Goal: Task Accomplishment & Management: Use online tool/utility

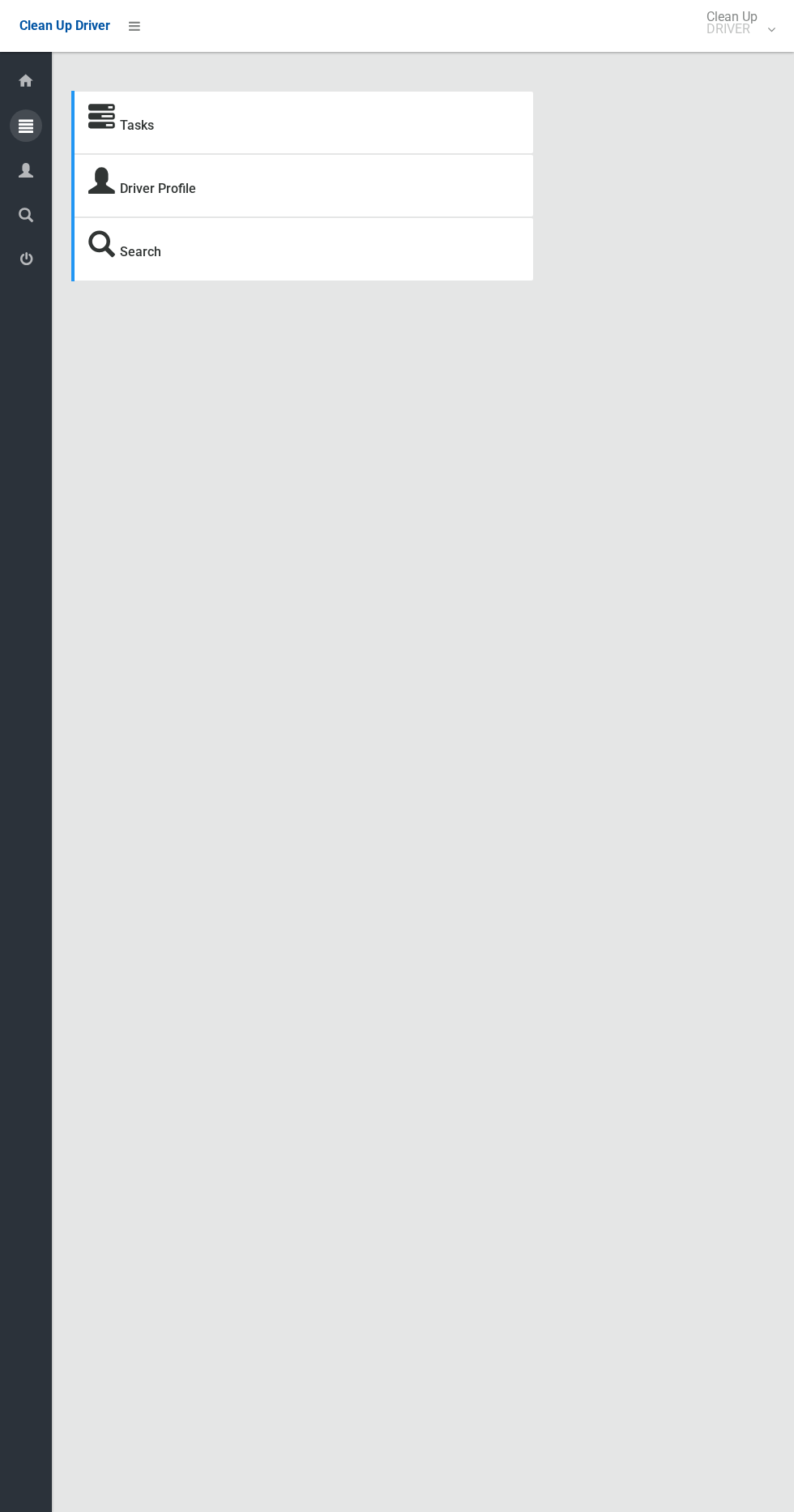
click at [26, 125] on icon at bounding box center [25, 126] width 14 height 32
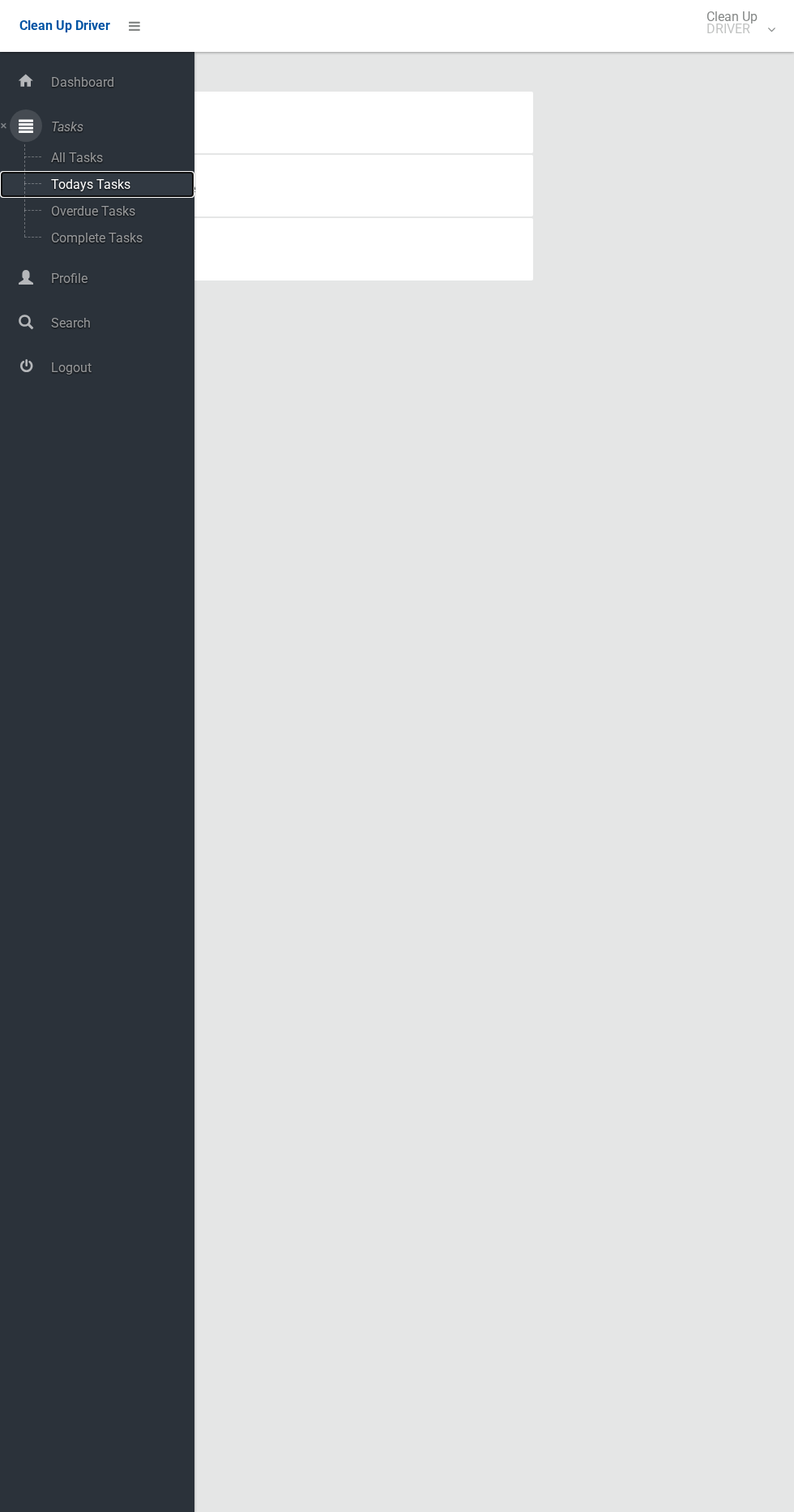
click at [146, 184] on span "Todays Tasks" at bounding box center [113, 184] width 134 height 15
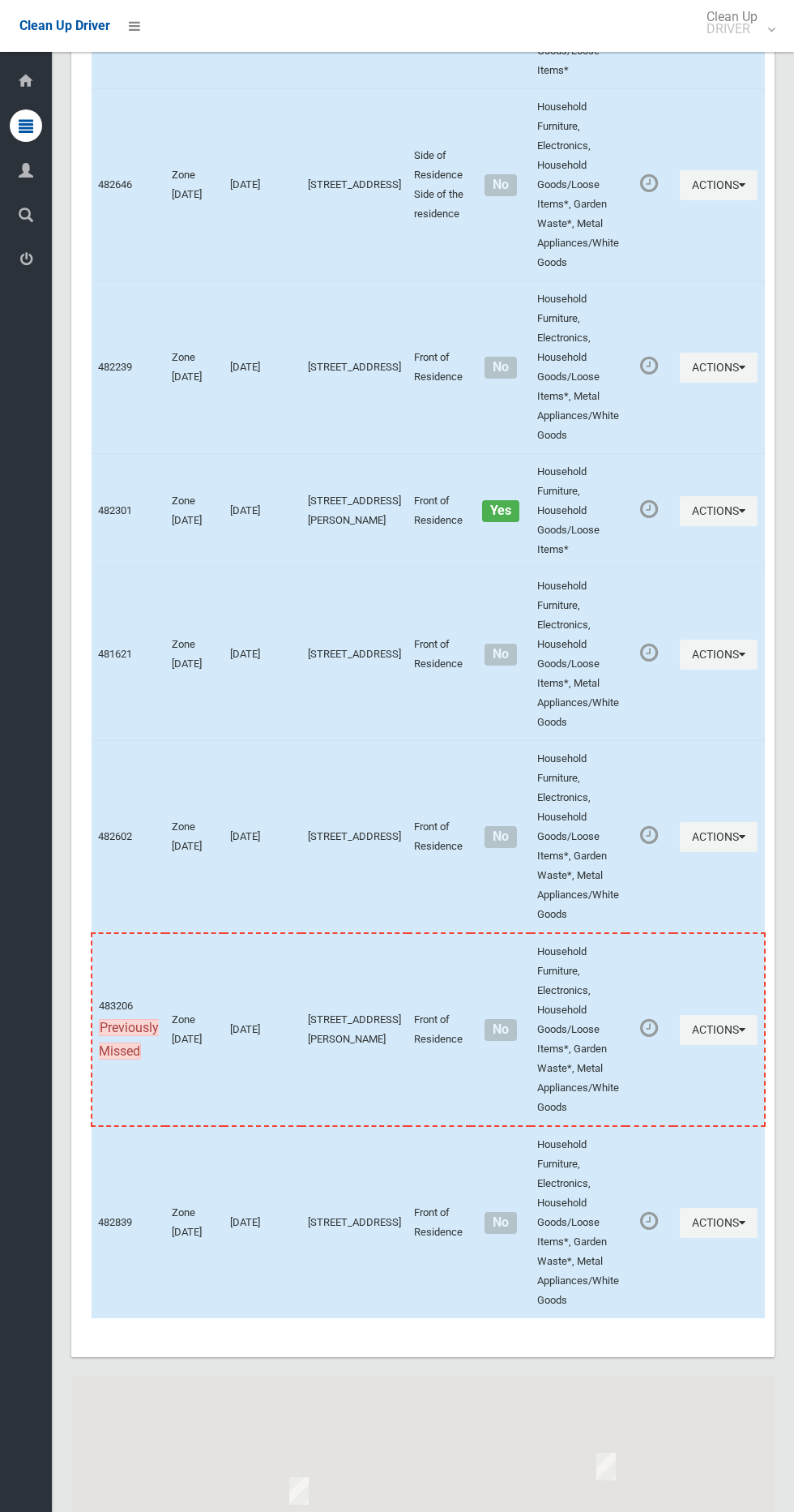
scroll to position [7645, 0]
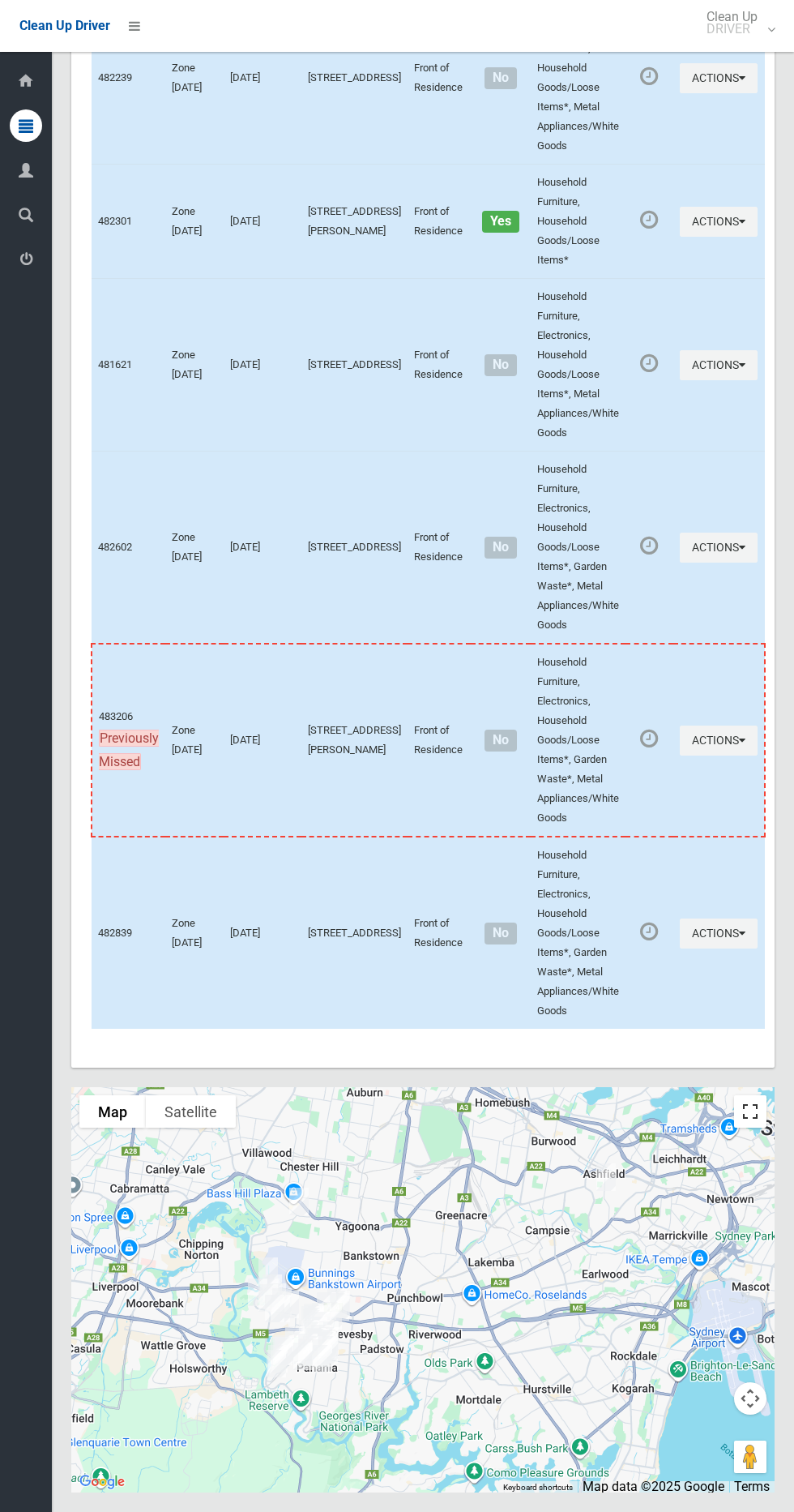
click at [761, 1104] on button "Toggle fullscreen view" at bounding box center [751, 1111] width 32 height 32
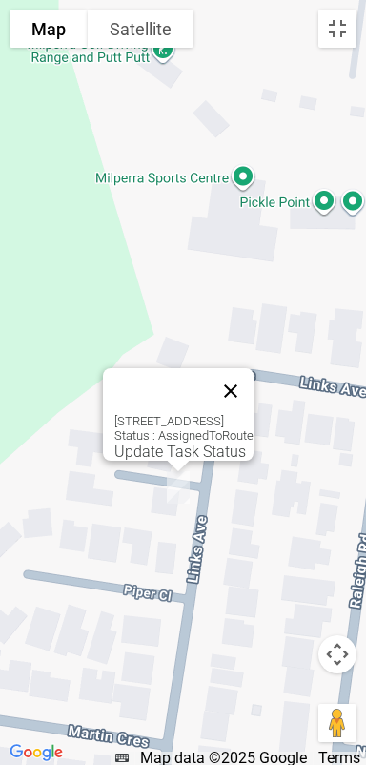
click at [254, 374] on button "Close" at bounding box center [231, 391] width 46 height 46
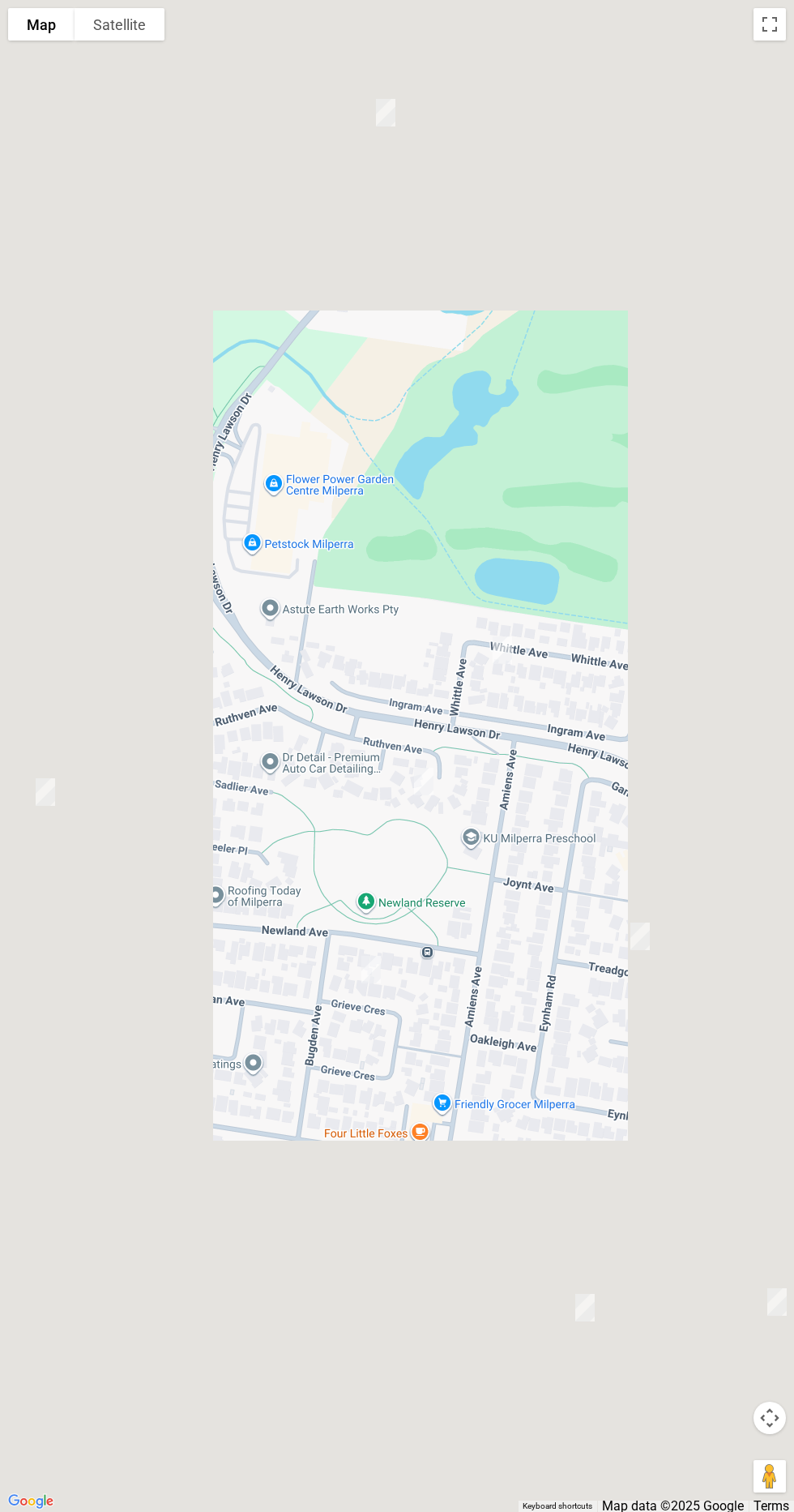
scroll to position [7586, 0]
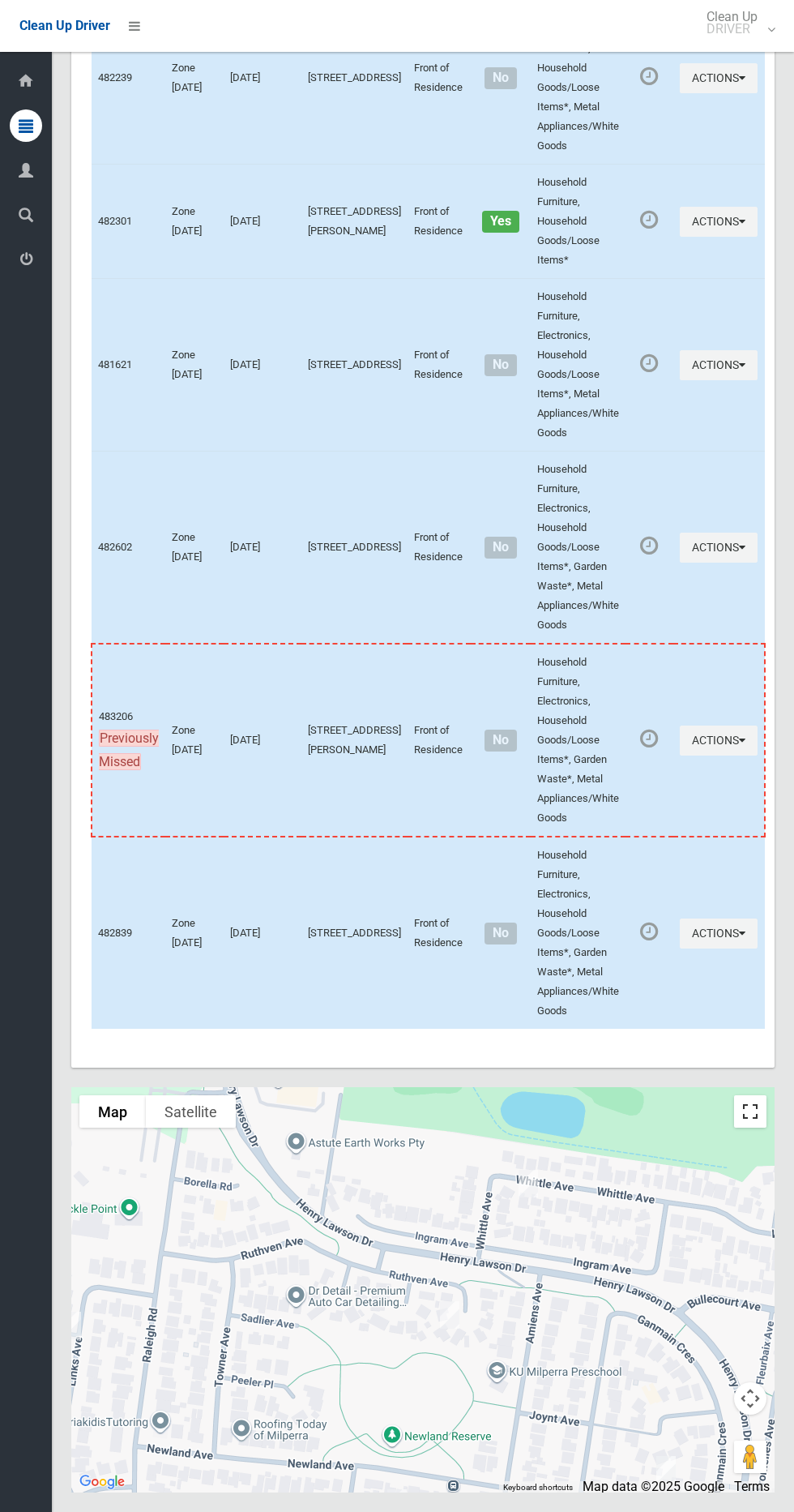
click at [752, 1128] on button "Toggle fullscreen view" at bounding box center [751, 1111] width 32 height 32
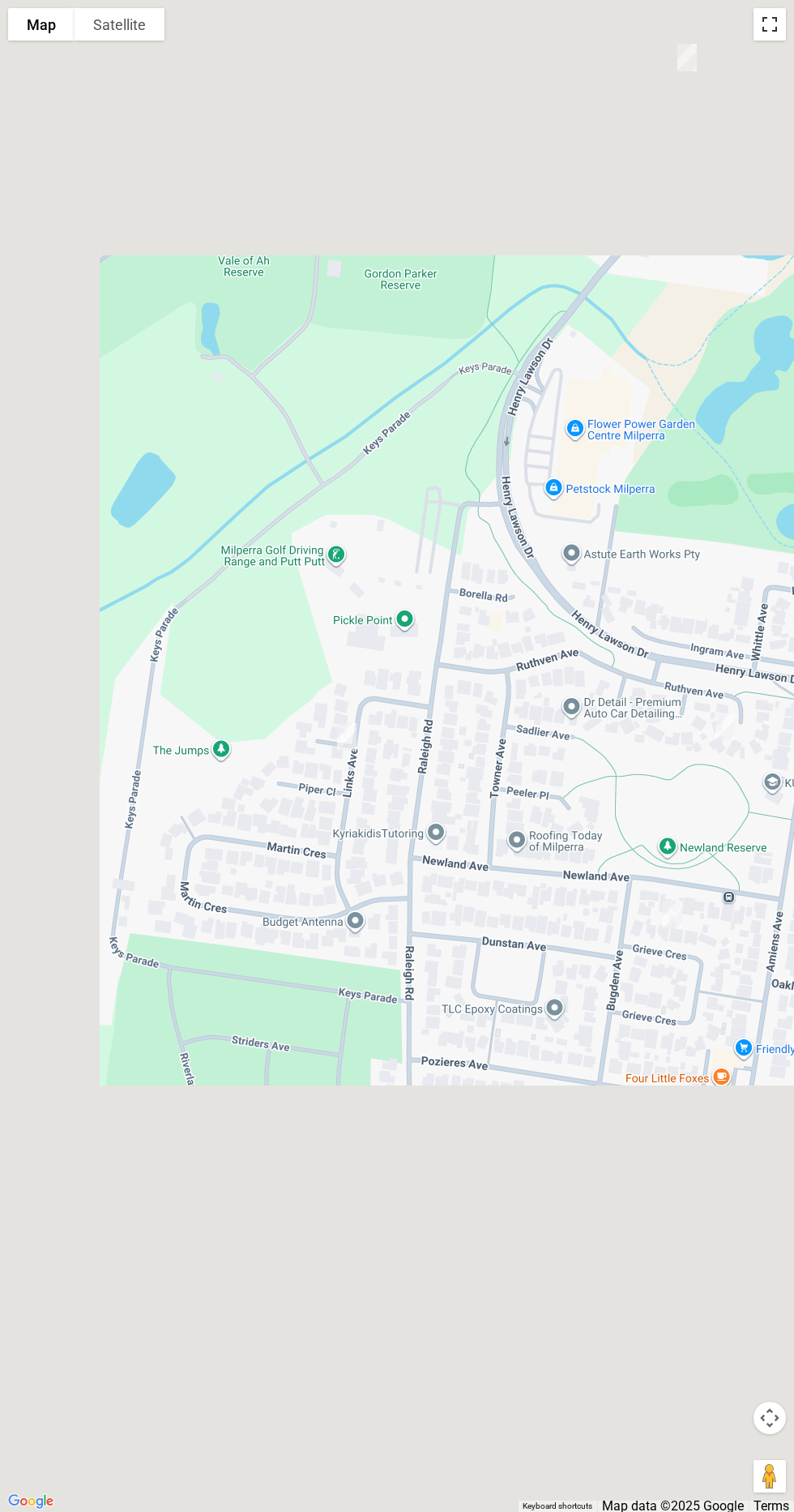
scroll to position [7567, 0]
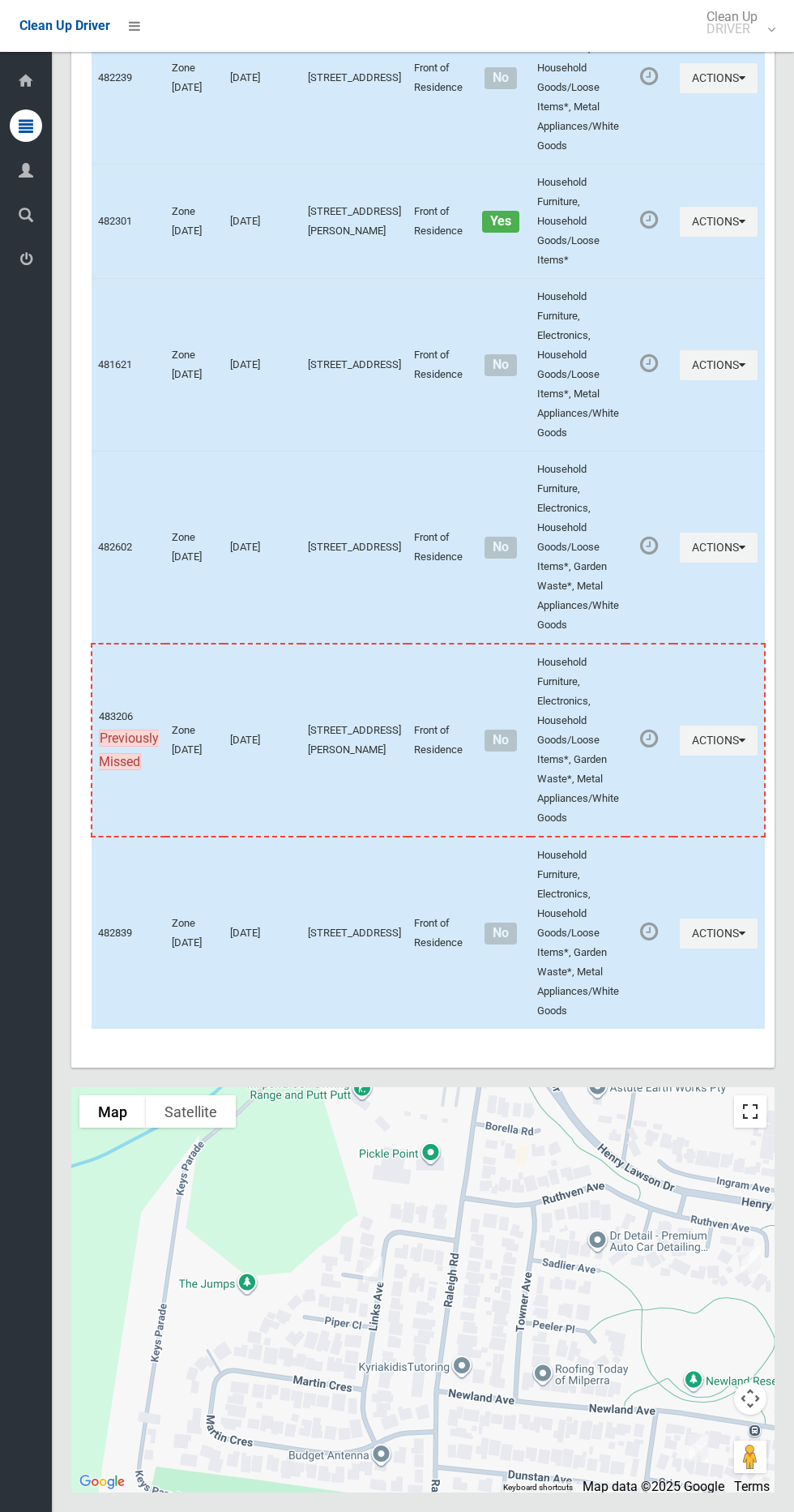
click at [757, 1128] on button "Toggle fullscreen view" at bounding box center [751, 1111] width 32 height 32
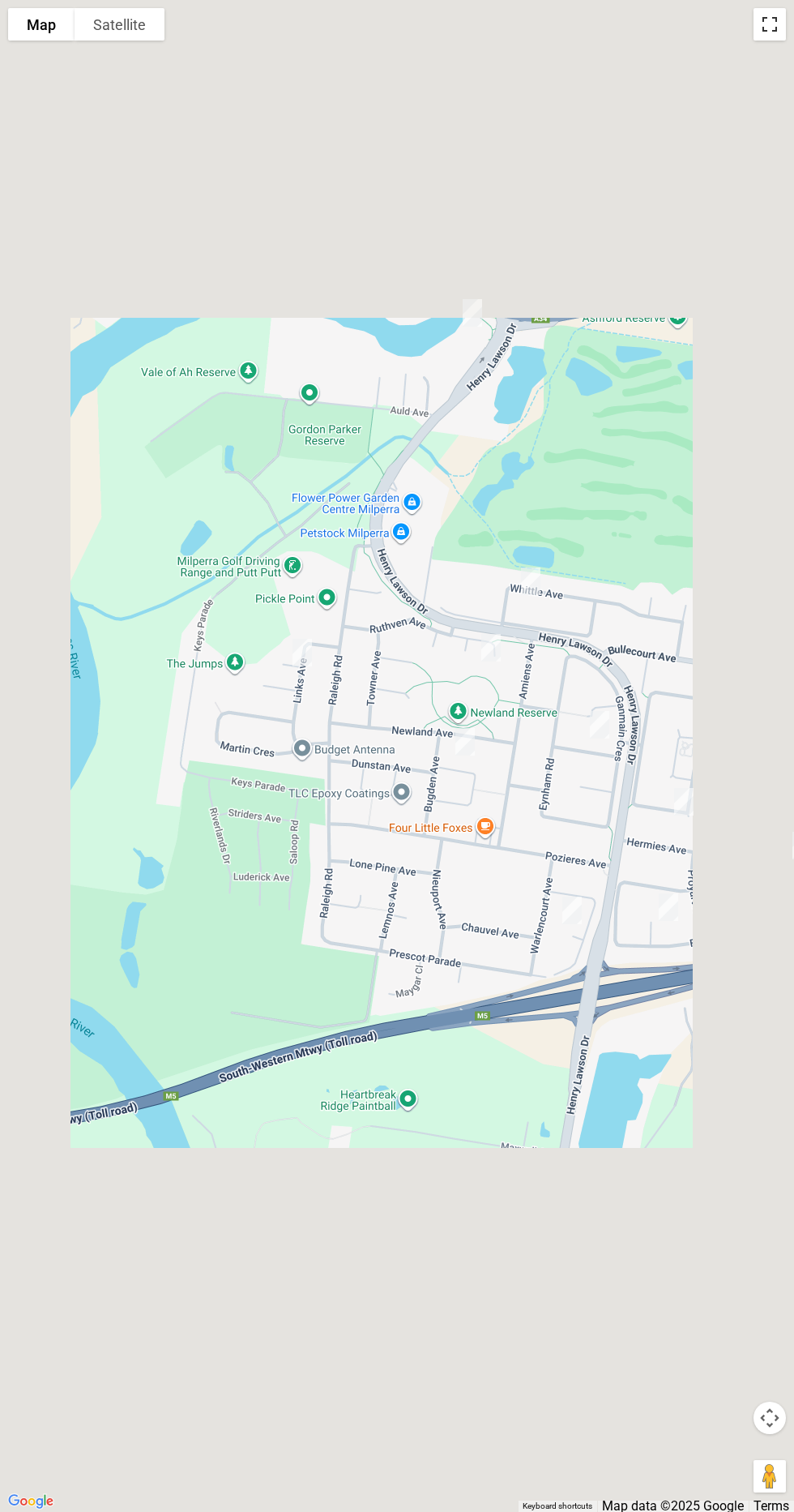
scroll to position [7577, 0]
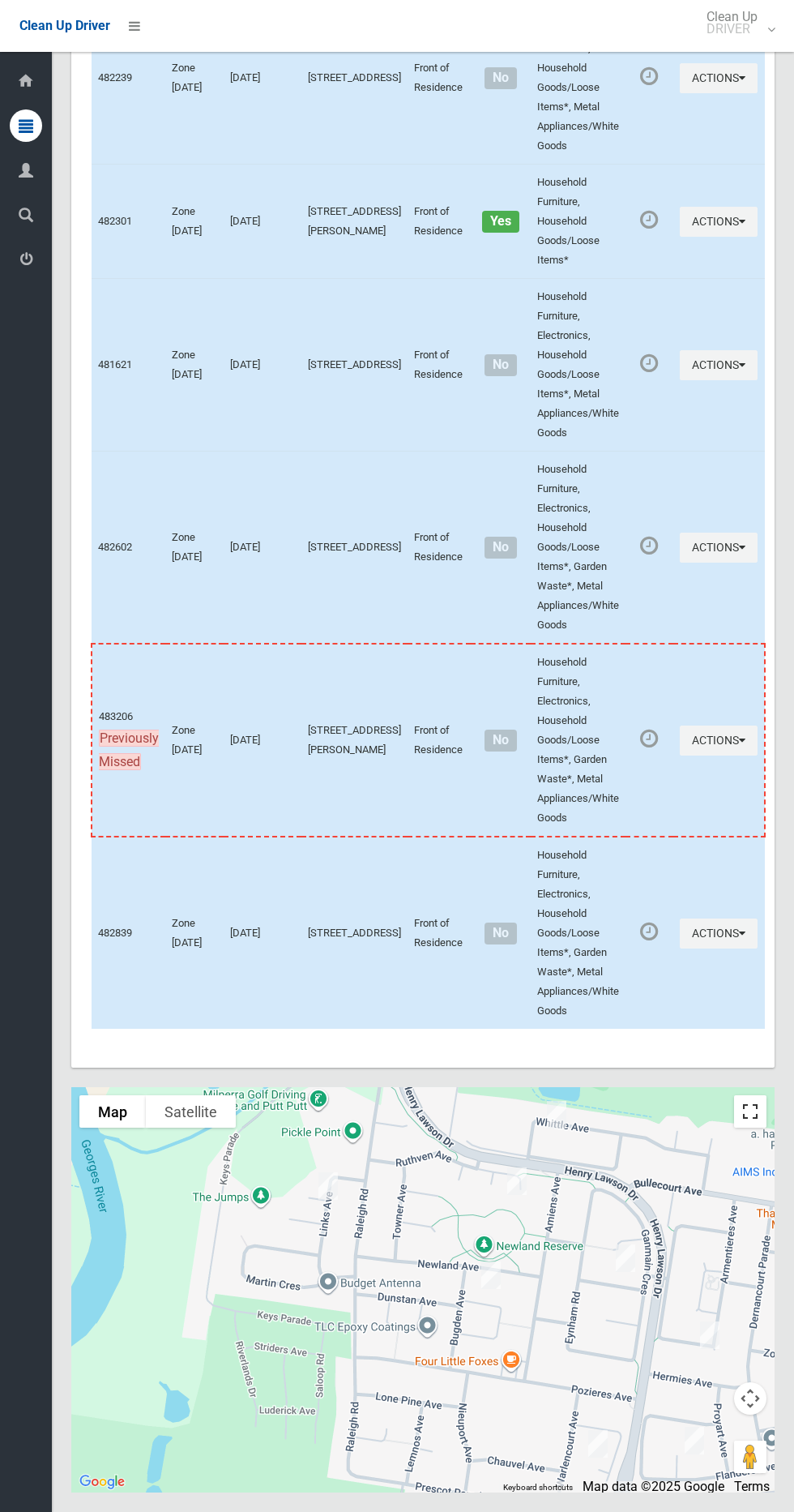
click at [759, 1128] on button "Toggle fullscreen view" at bounding box center [751, 1111] width 32 height 32
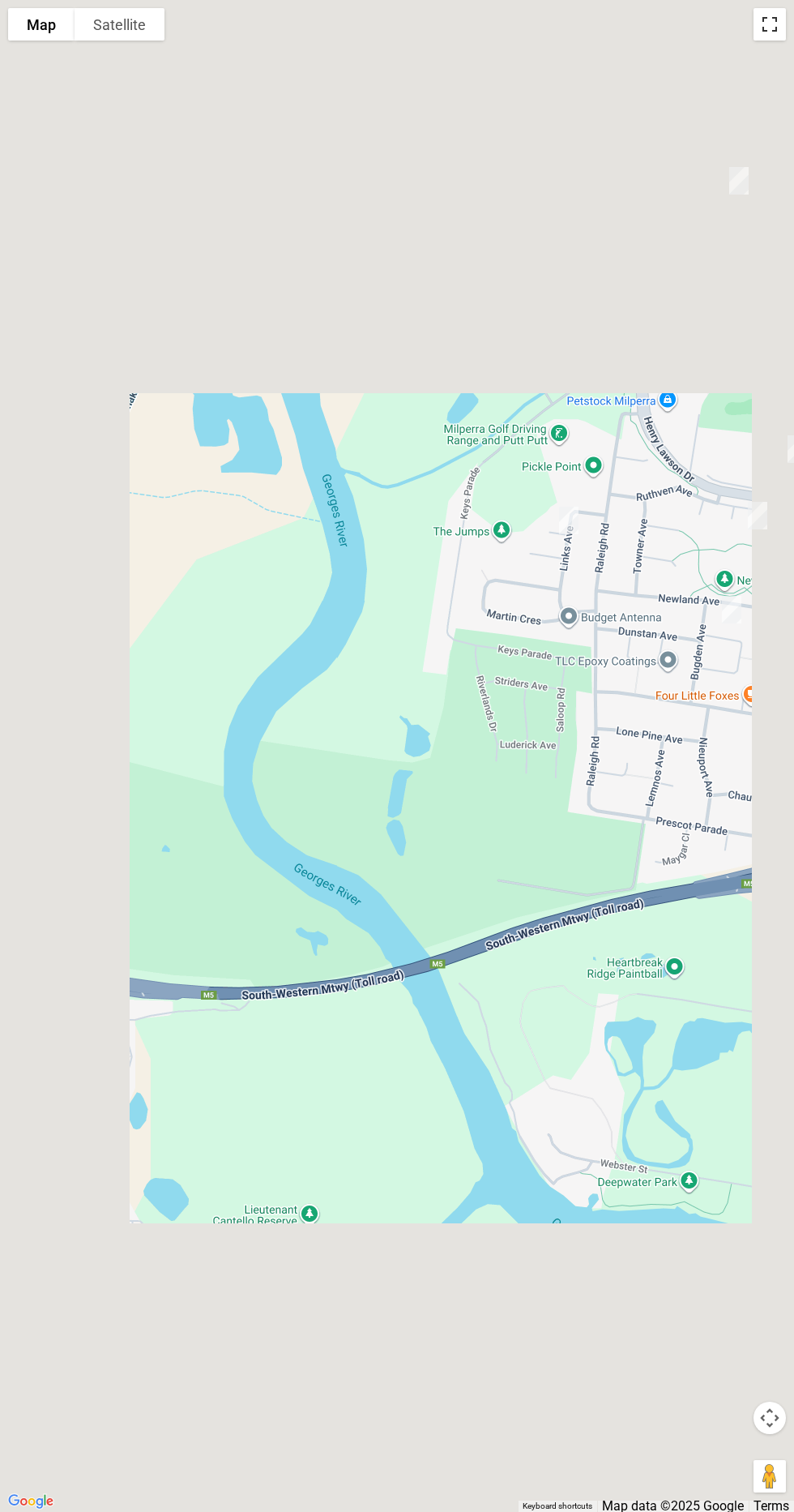
scroll to position [7573, 0]
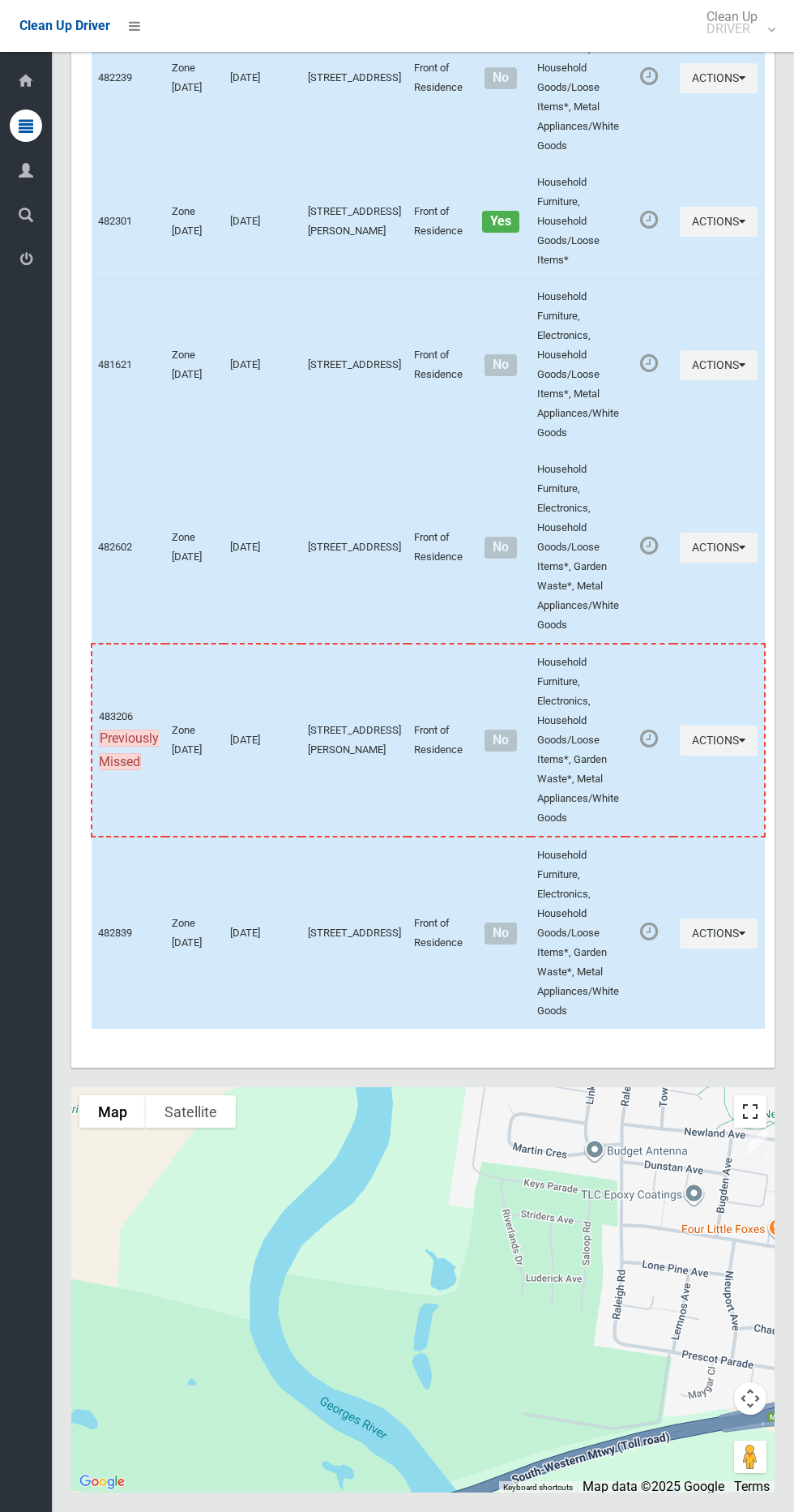
click at [756, 1128] on button "Toggle fullscreen view" at bounding box center [751, 1111] width 32 height 32
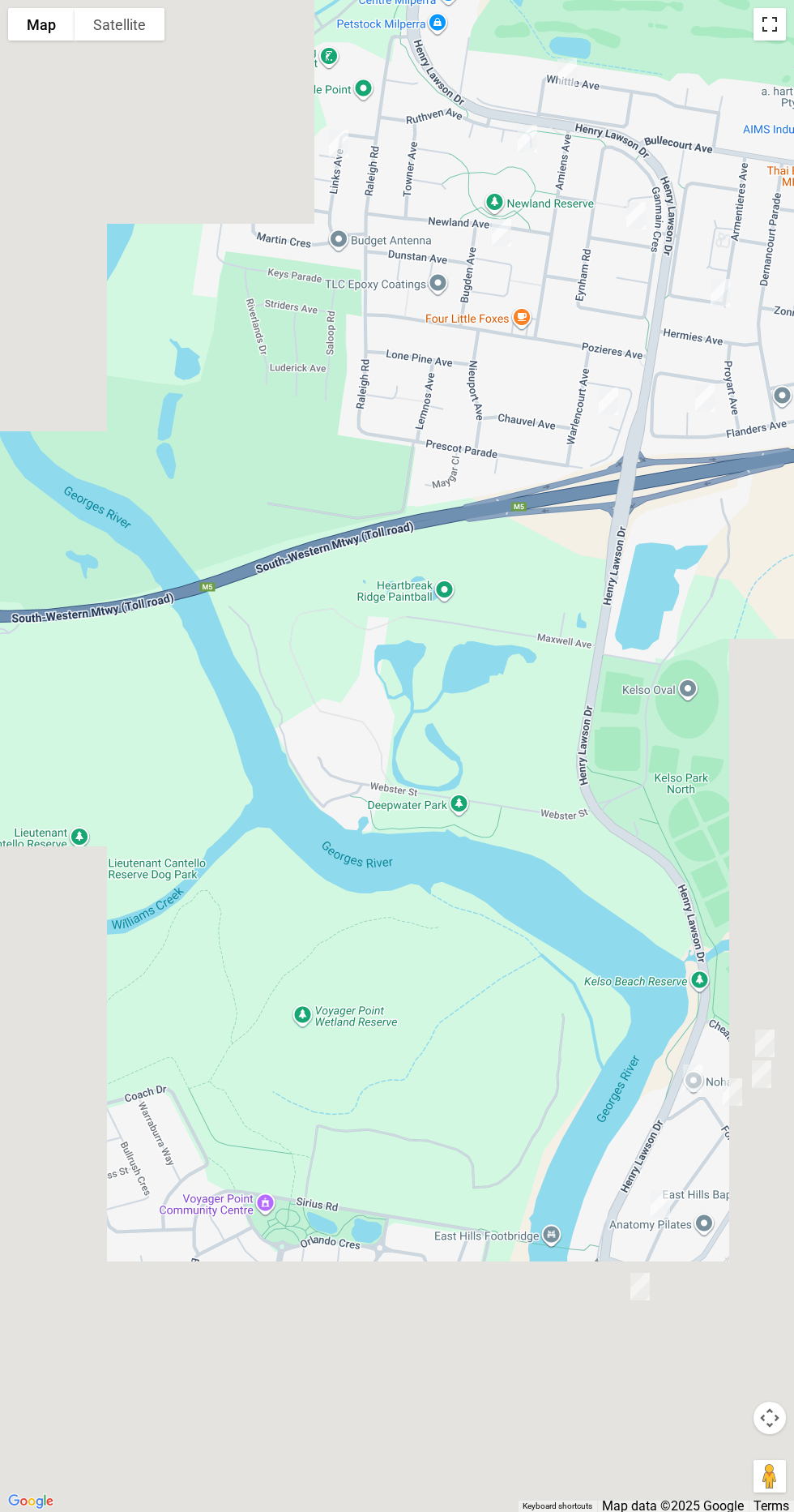
scroll to position [7552, 0]
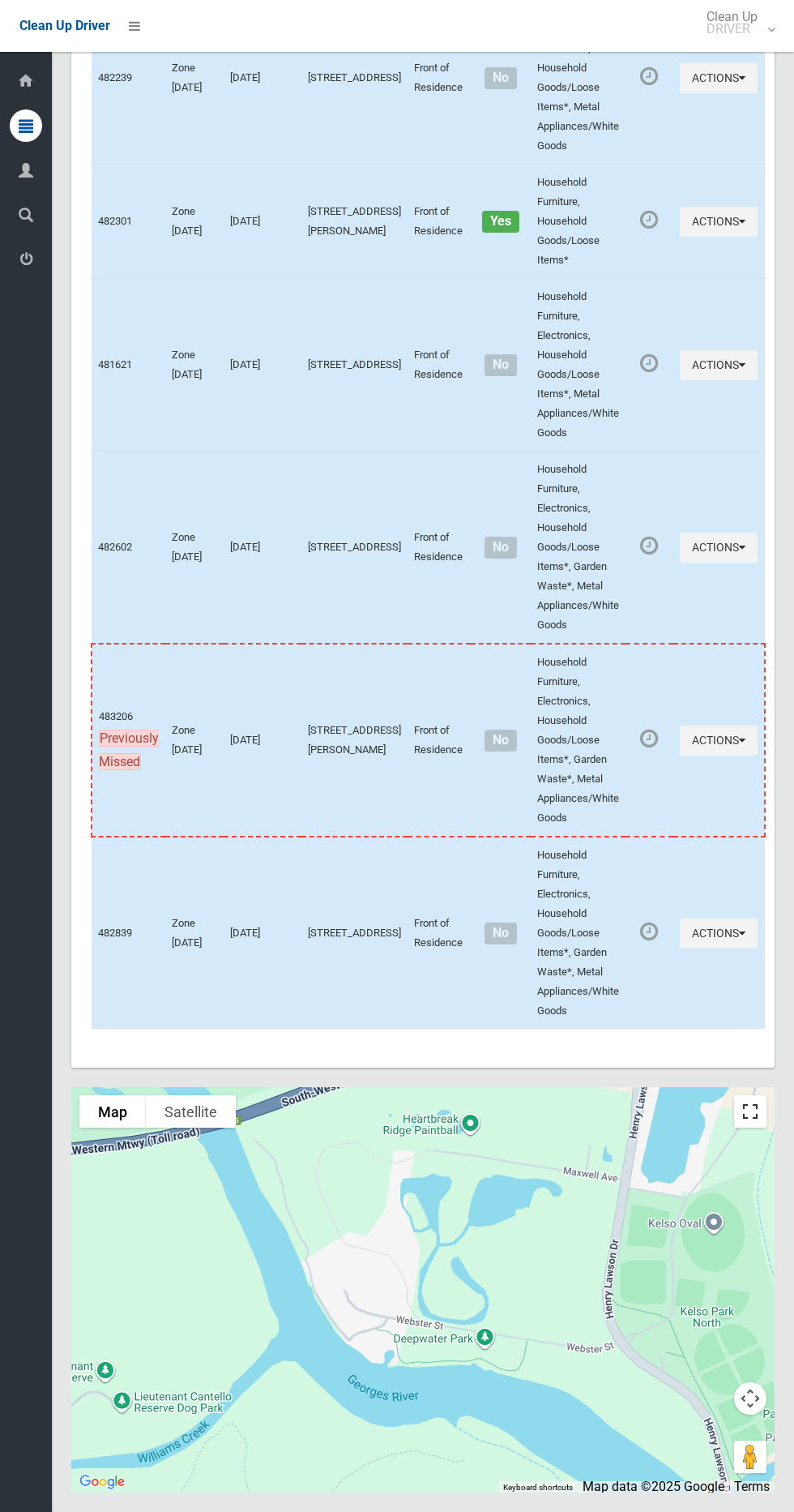
click at [766, 1128] on button "Toggle fullscreen view" at bounding box center [751, 1111] width 32 height 32
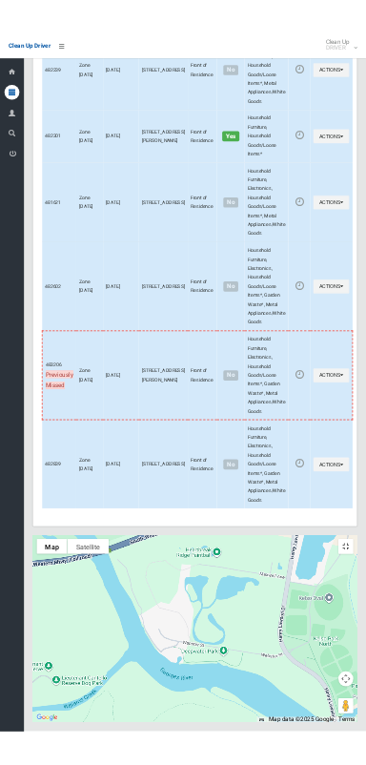
scroll to position [8827, 0]
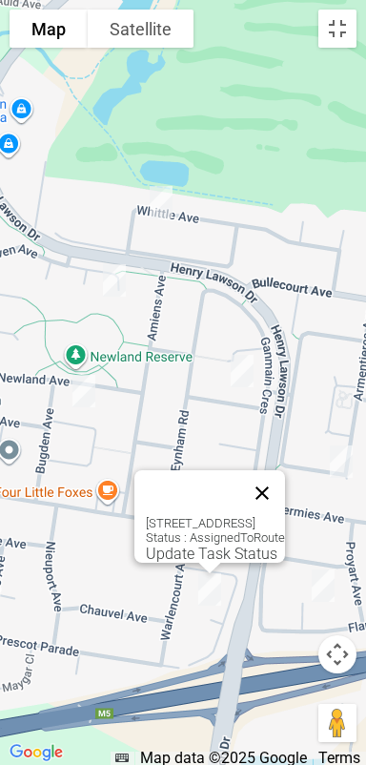
click at [285, 471] on button "Close" at bounding box center [263, 494] width 46 height 46
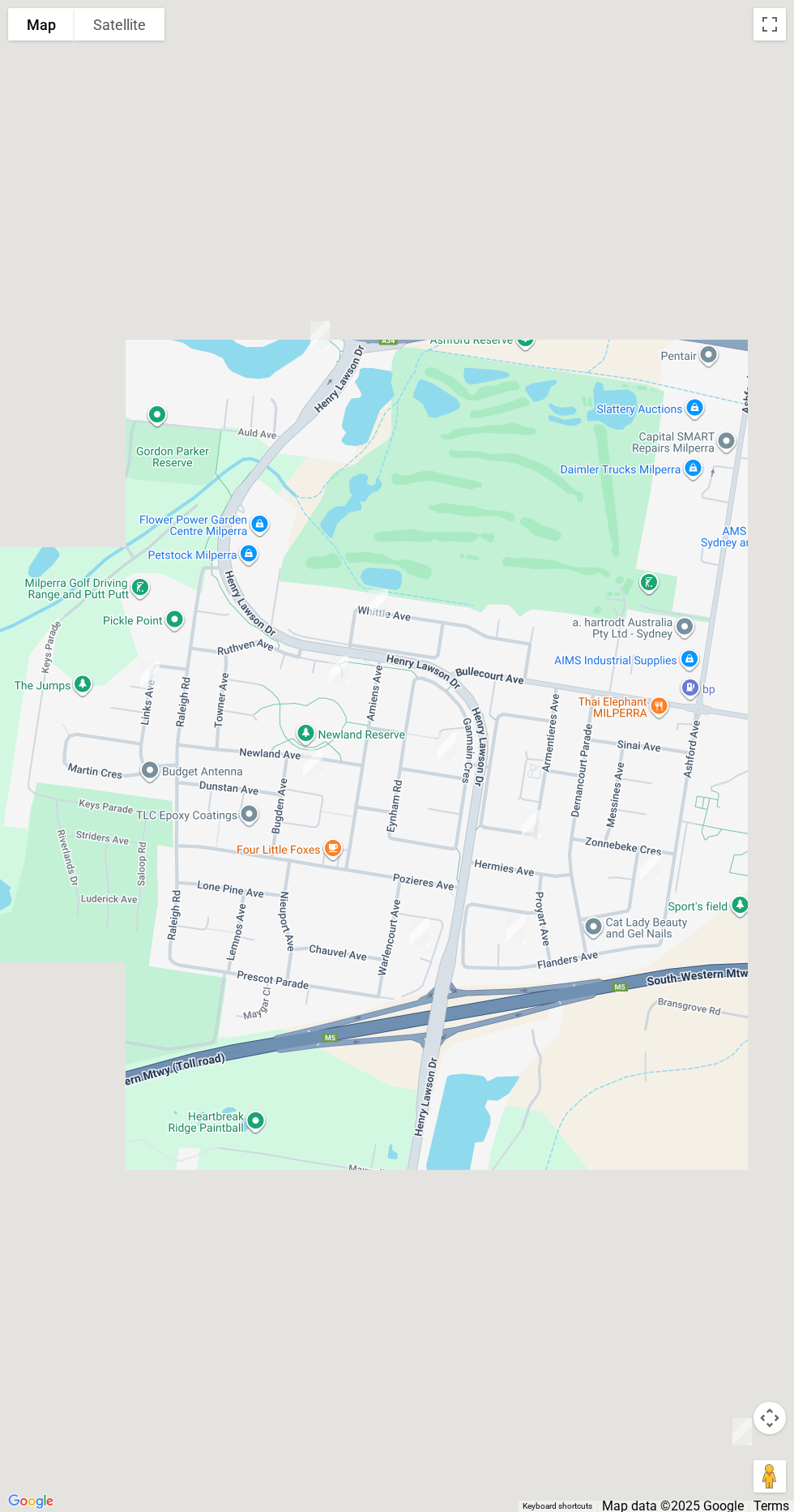
scroll to position [7576, 0]
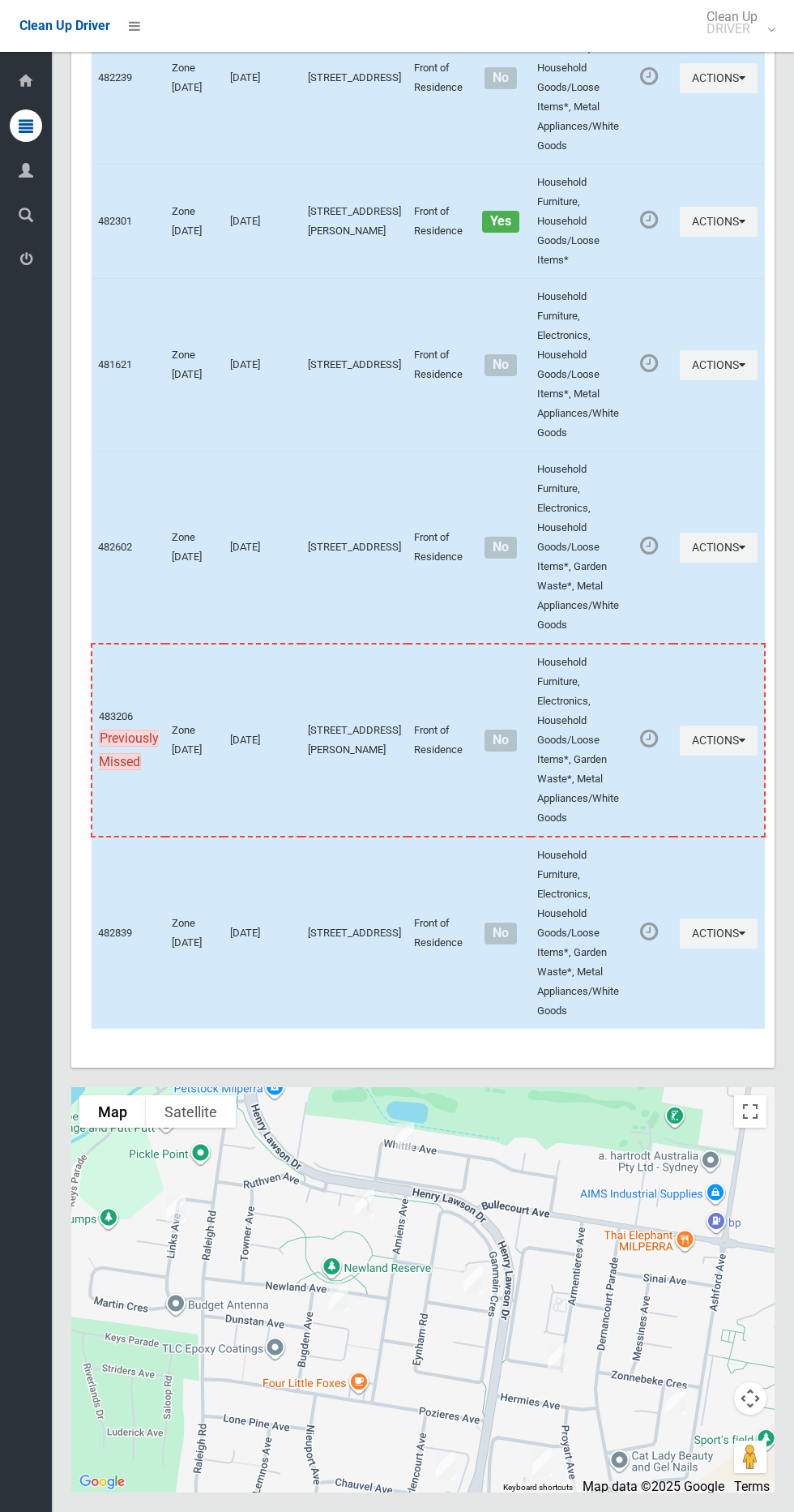
click at [734, 1170] on div at bounding box center [423, 1289] width 703 height 405
click at [762, 1128] on button "Toggle fullscreen view" at bounding box center [751, 1111] width 32 height 32
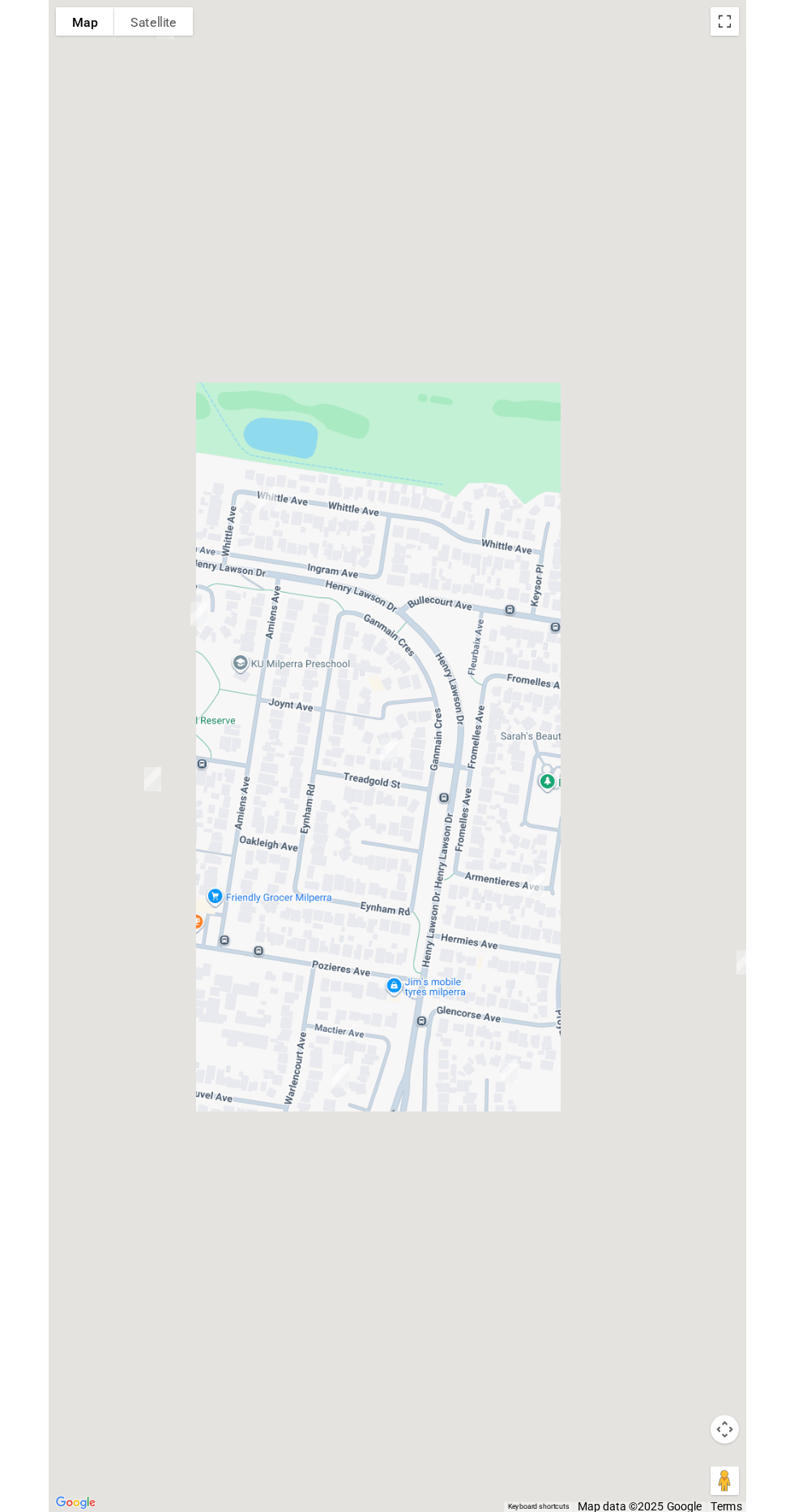
scroll to position [7527, 0]
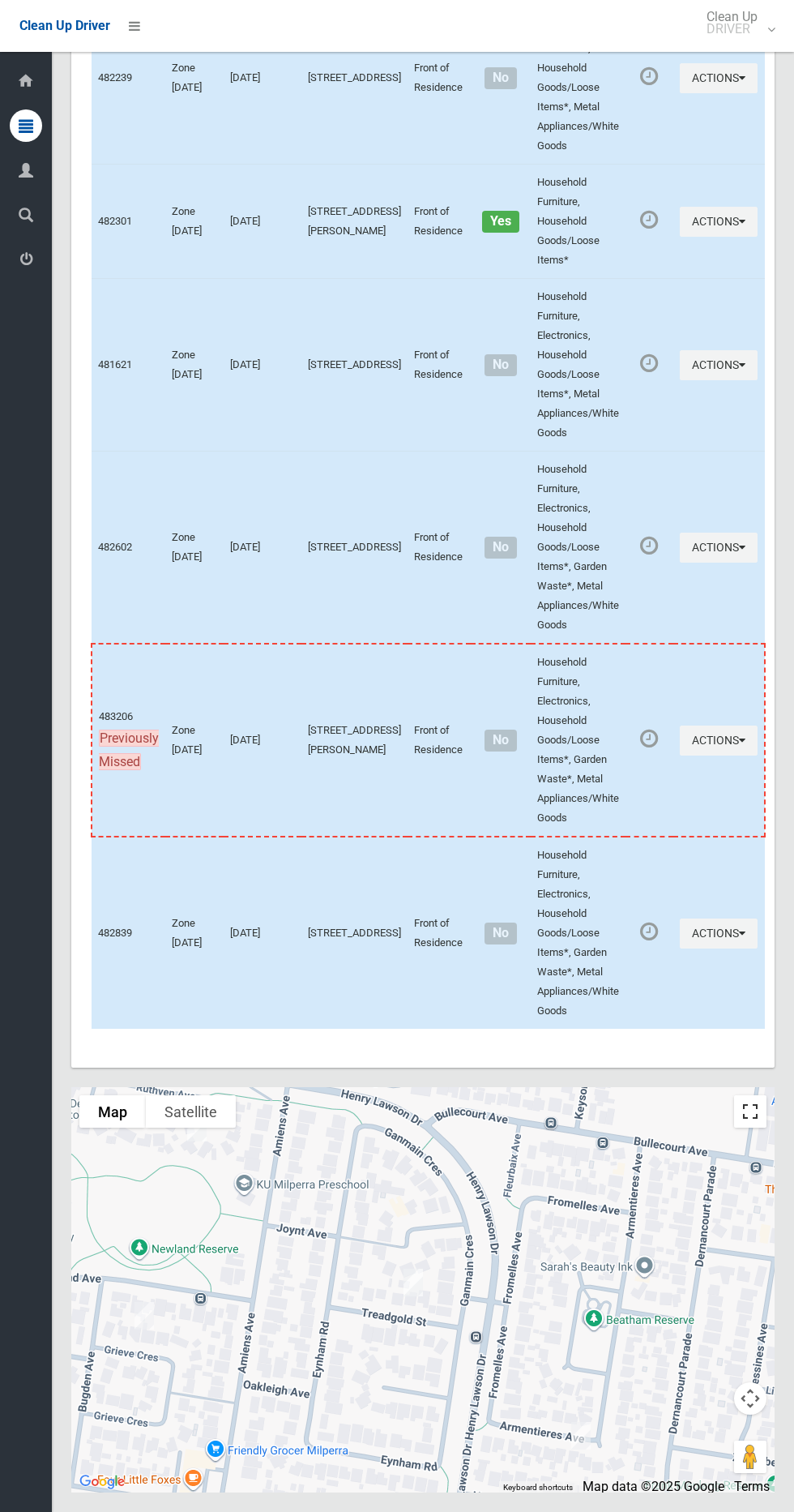
click at [753, 1128] on button "Toggle fullscreen view" at bounding box center [751, 1111] width 32 height 32
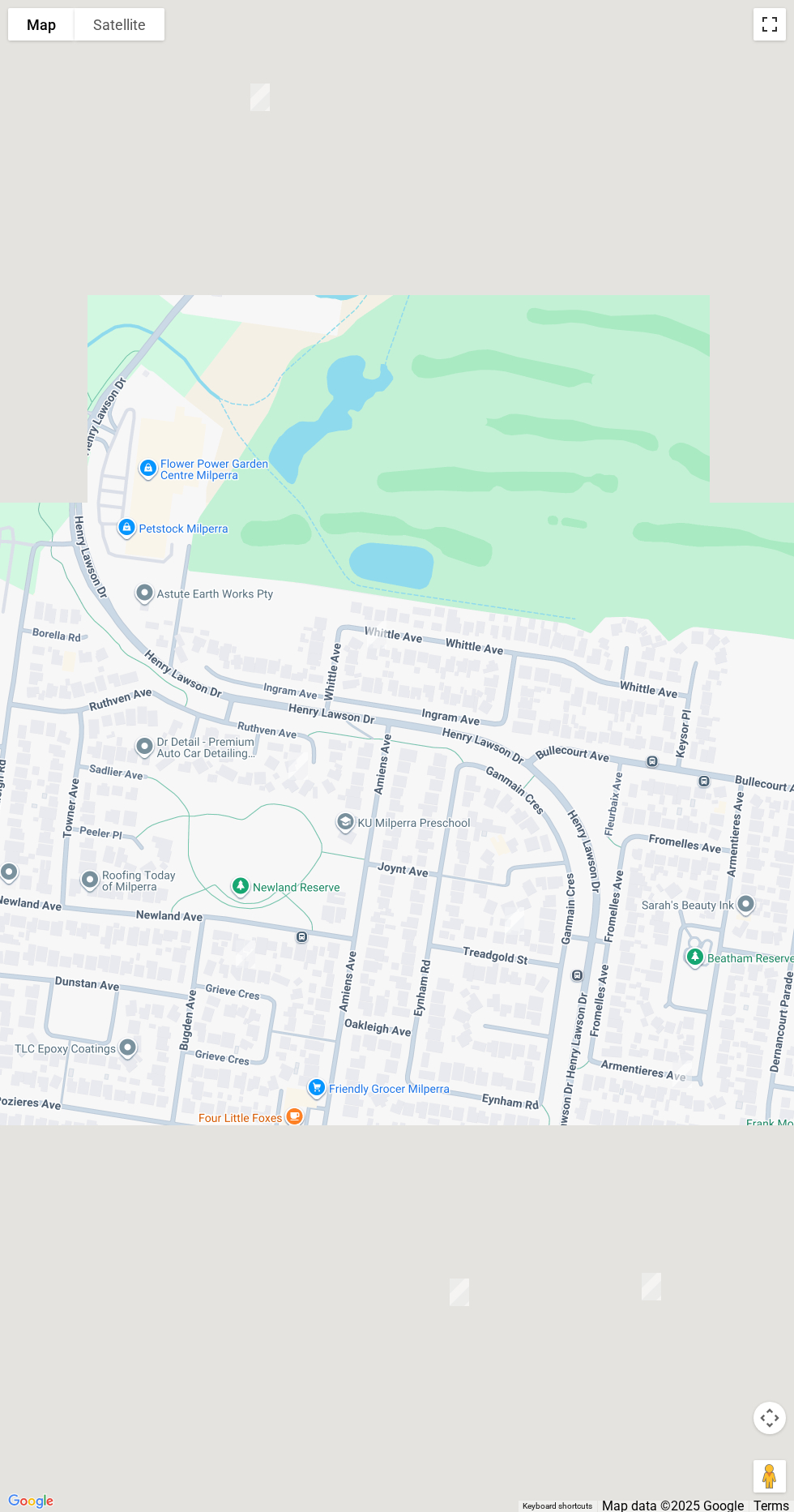
scroll to position [7645, 0]
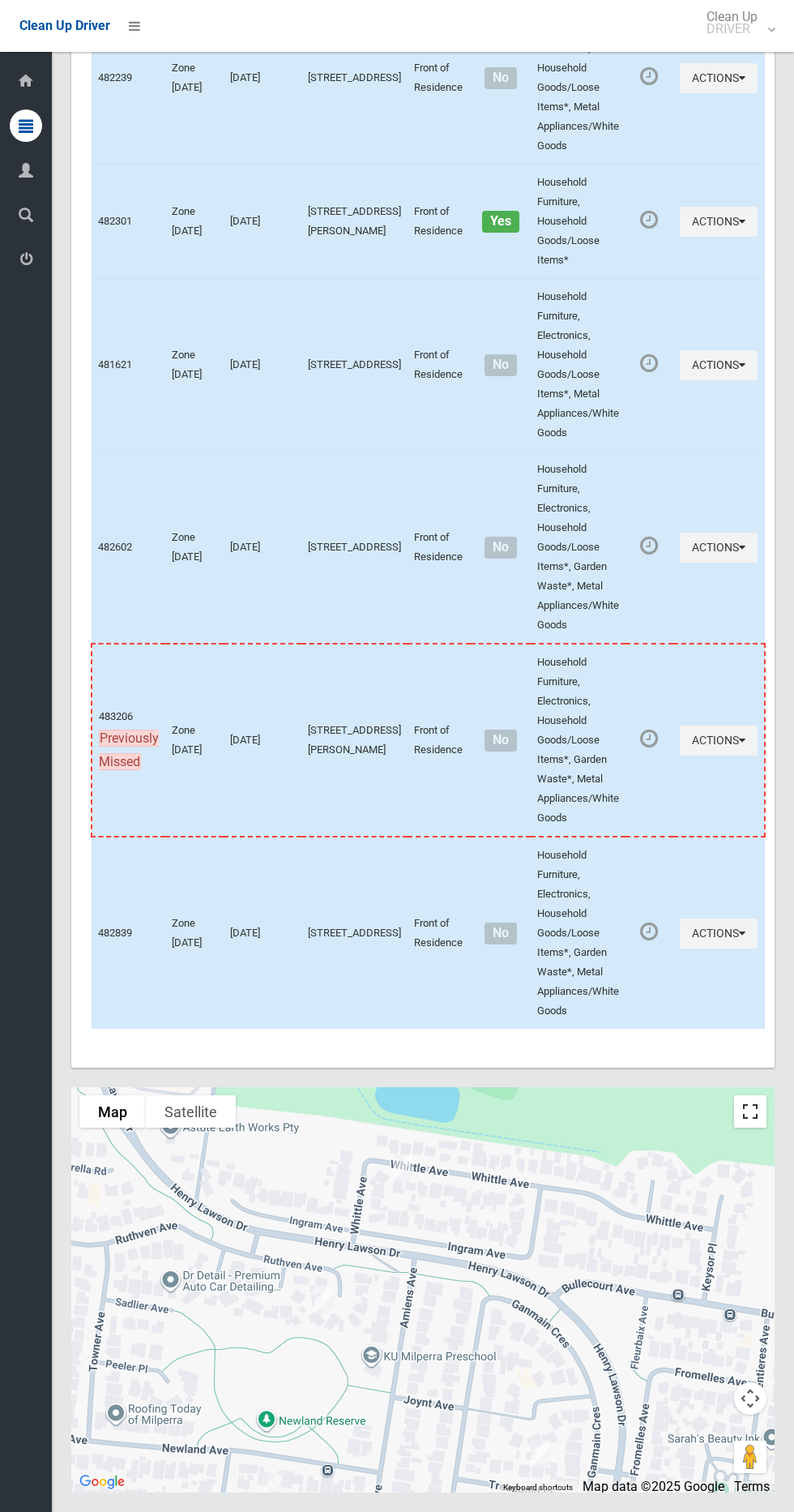
click at [766, 1107] on button "Toggle fullscreen view" at bounding box center [751, 1111] width 32 height 32
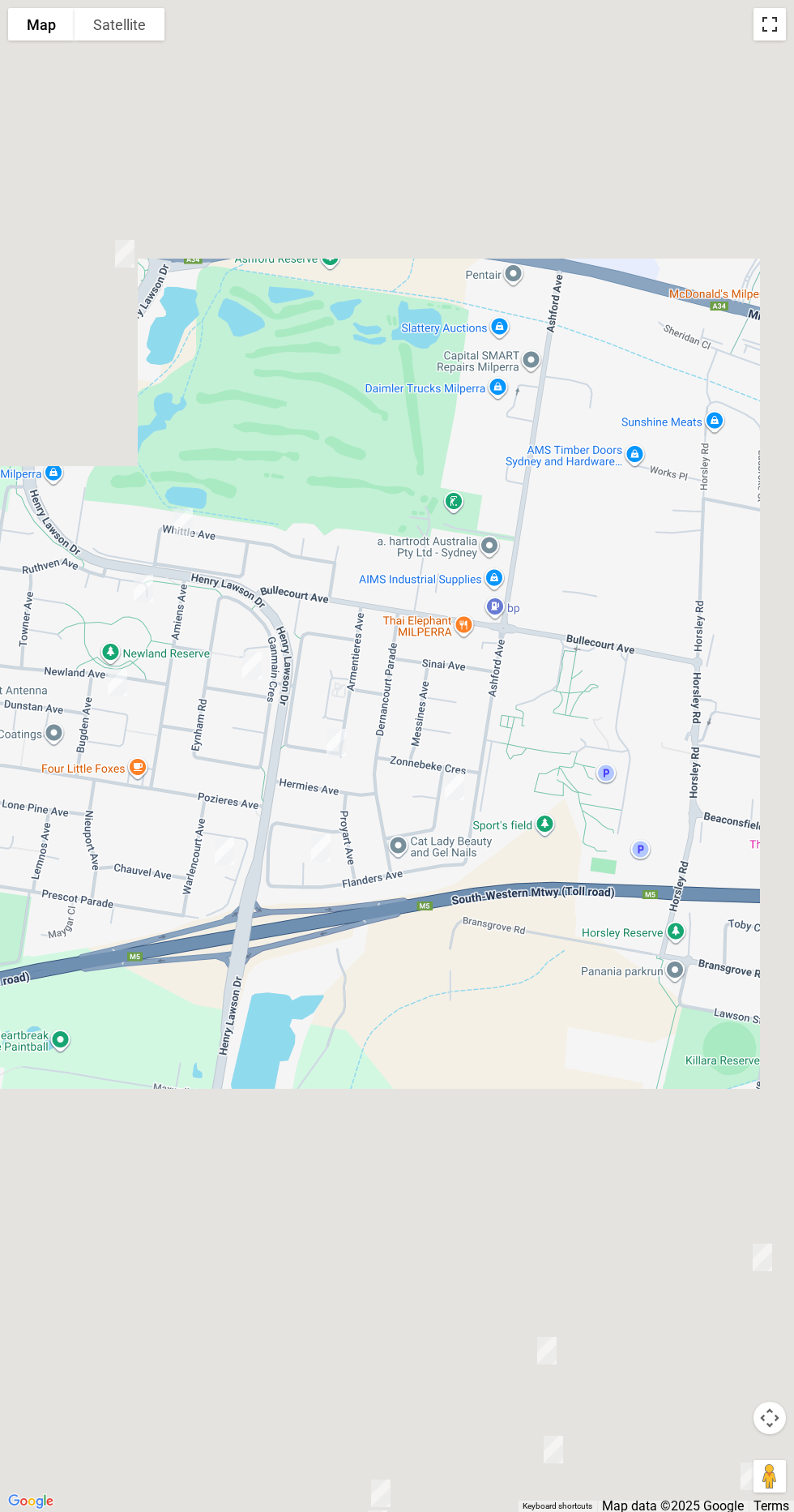
scroll to position [7576, 0]
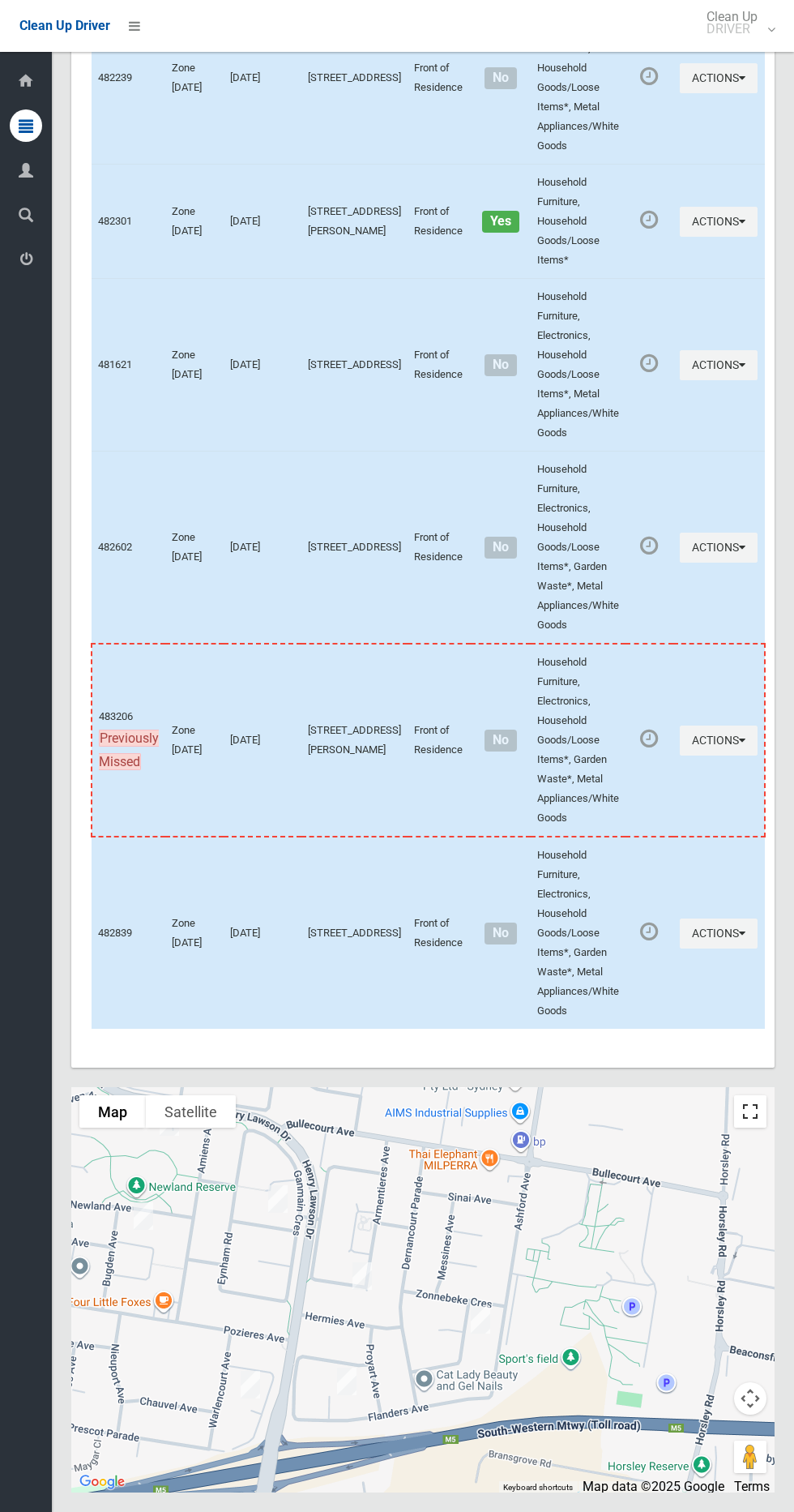
click at [753, 1128] on button "Toggle fullscreen view" at bounding box center [751, 1111] width 32 height 32
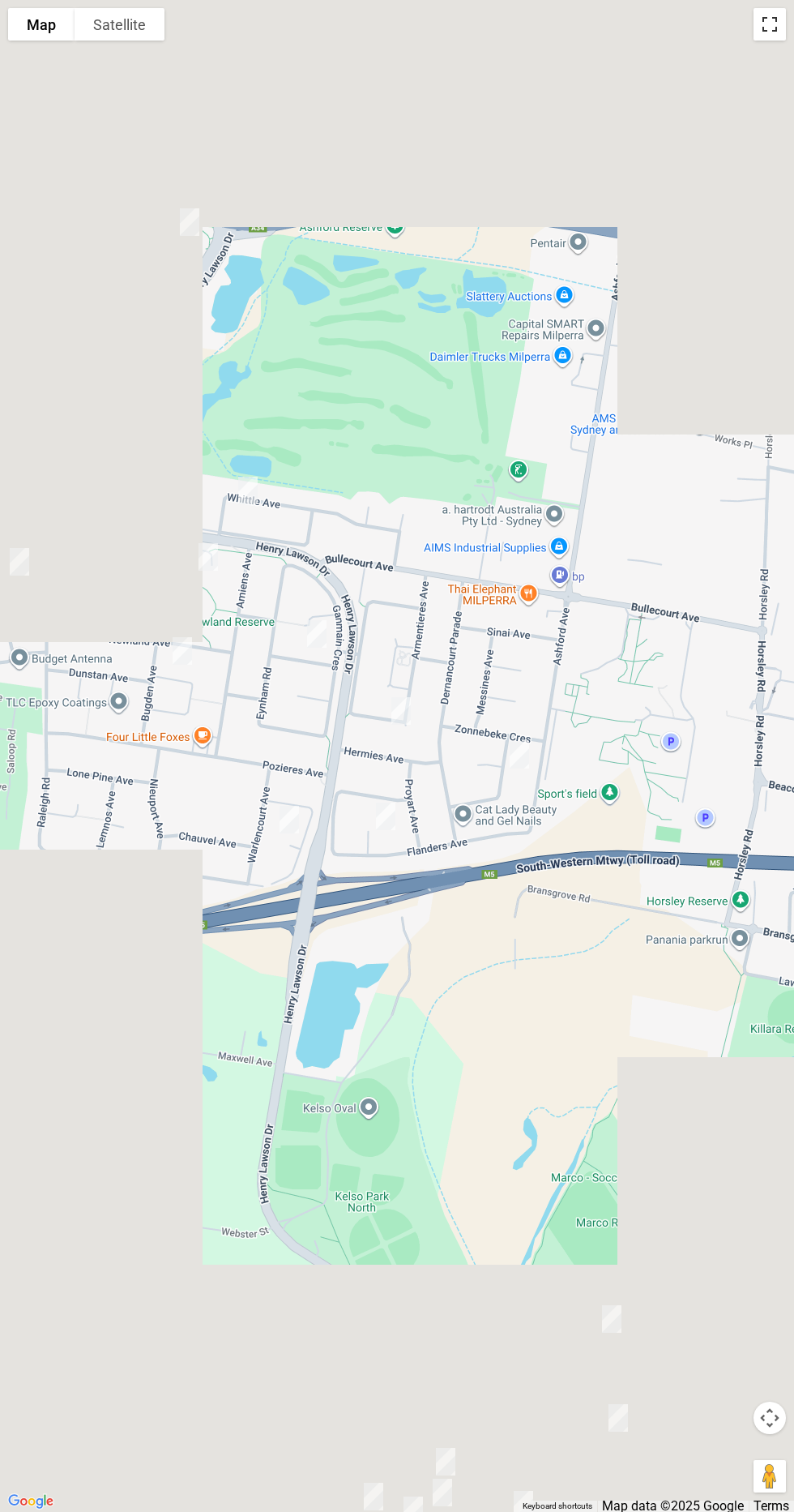
scroll to position [7596, 0]
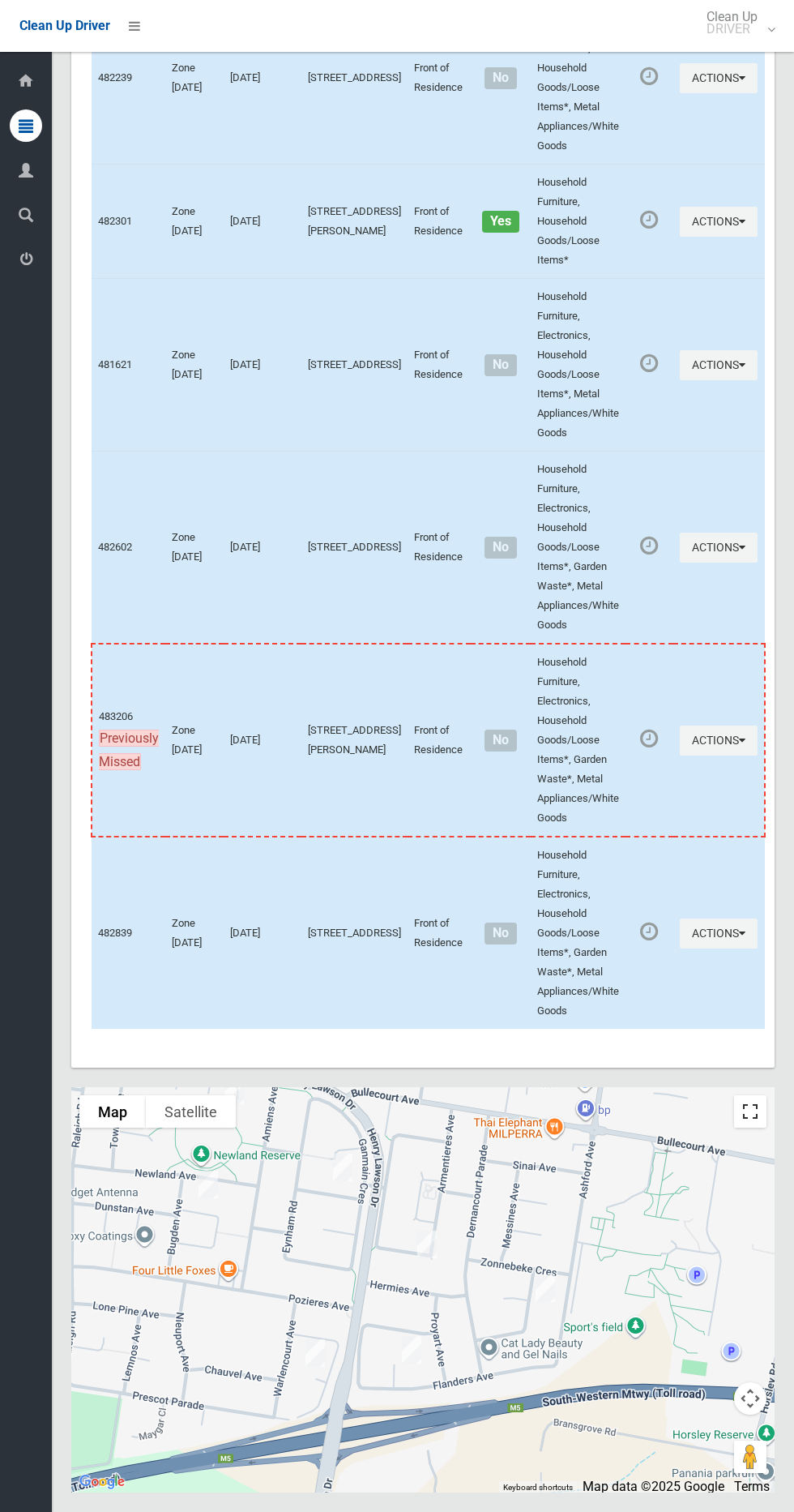
click at [750, 1128] on button "Toggle fullscreen view" at bounding box center [751, 1111] width 32 height 32
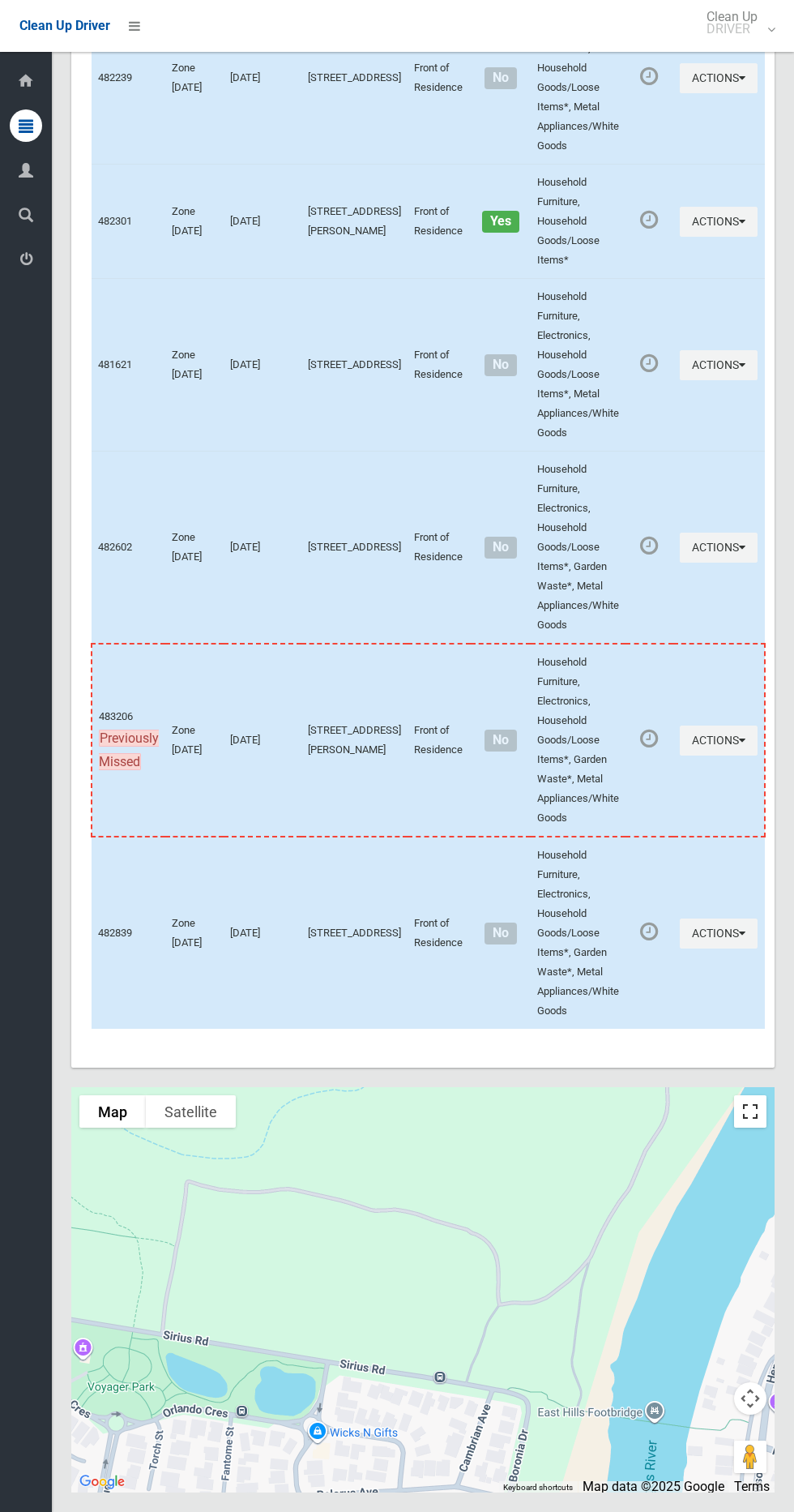
click at [759, 1128] on button "Toggle fullscreen view" at bounding box center [751, 1111] width 32 height 32
